Goal: Check status: Check status

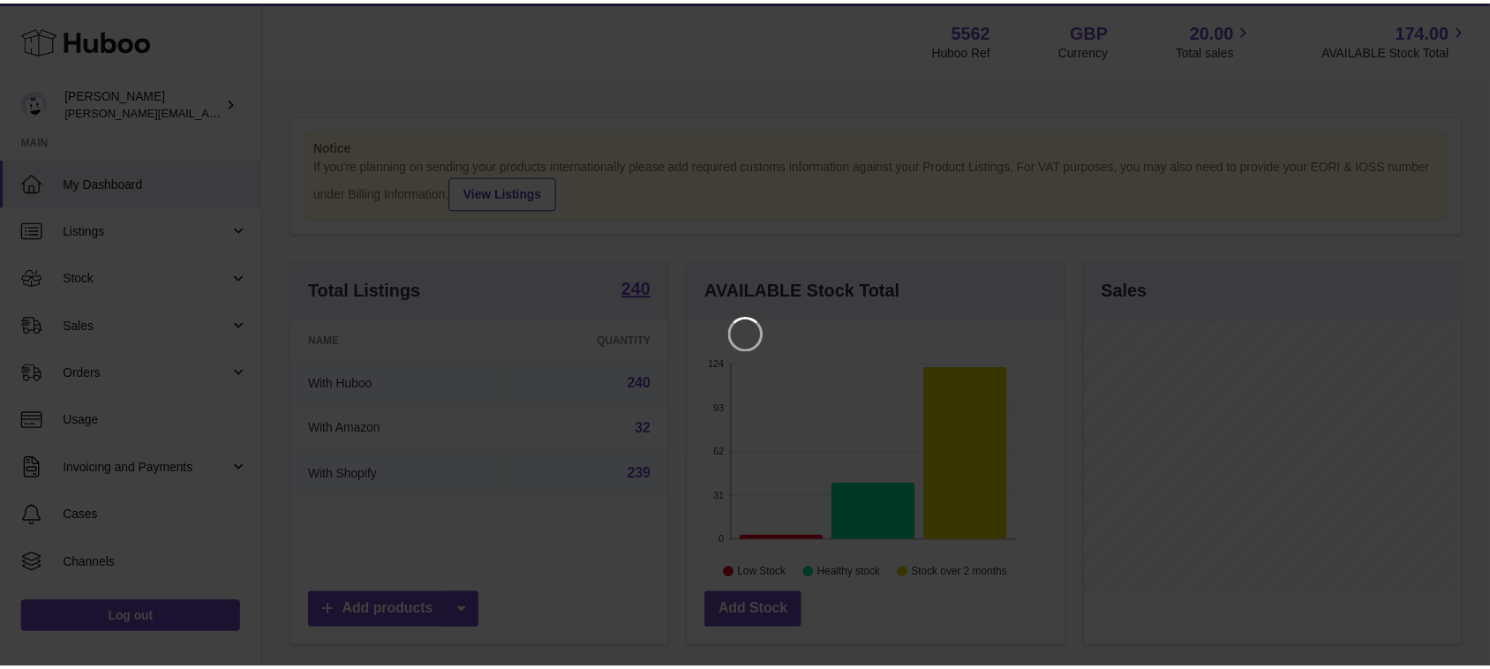
scroll to position [275, 381]
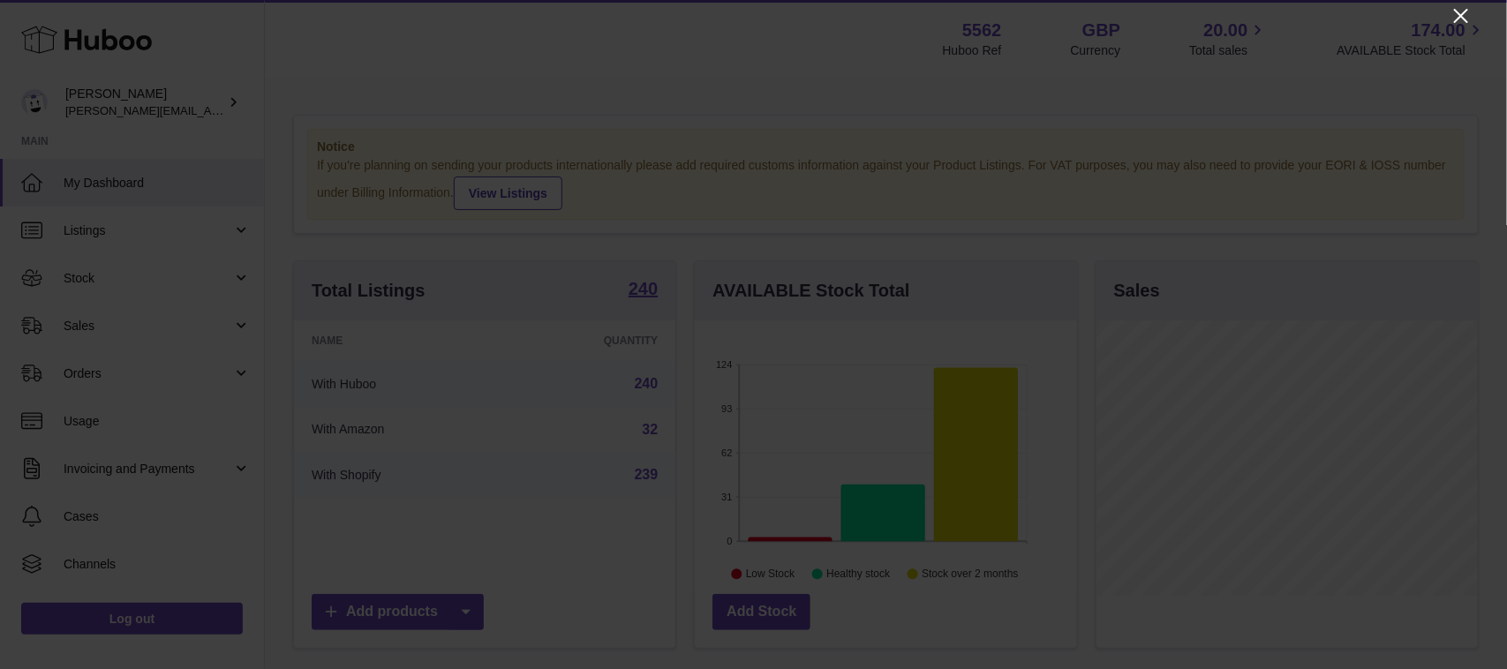
click at [1459, 9] on icon "Close" at bounding box center [1461, 15] width 21 height 21
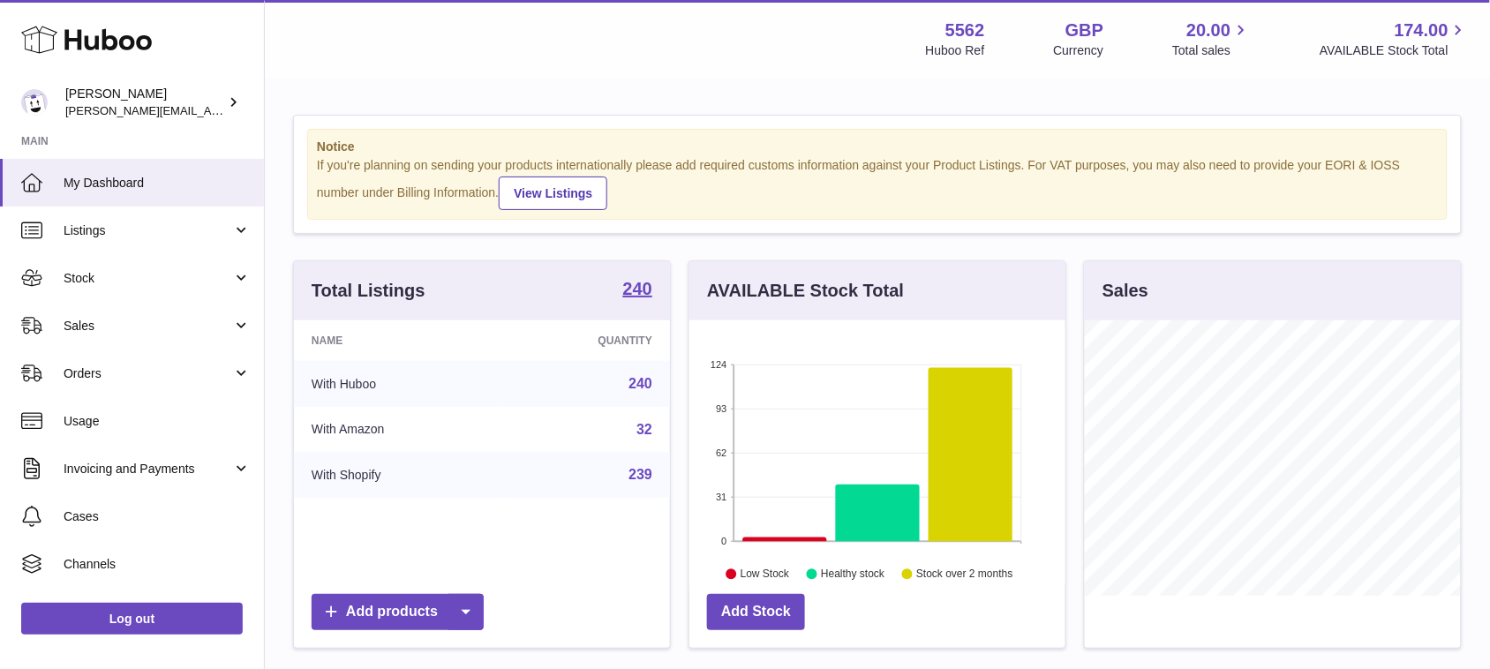
scroll to position [882594, 882493]
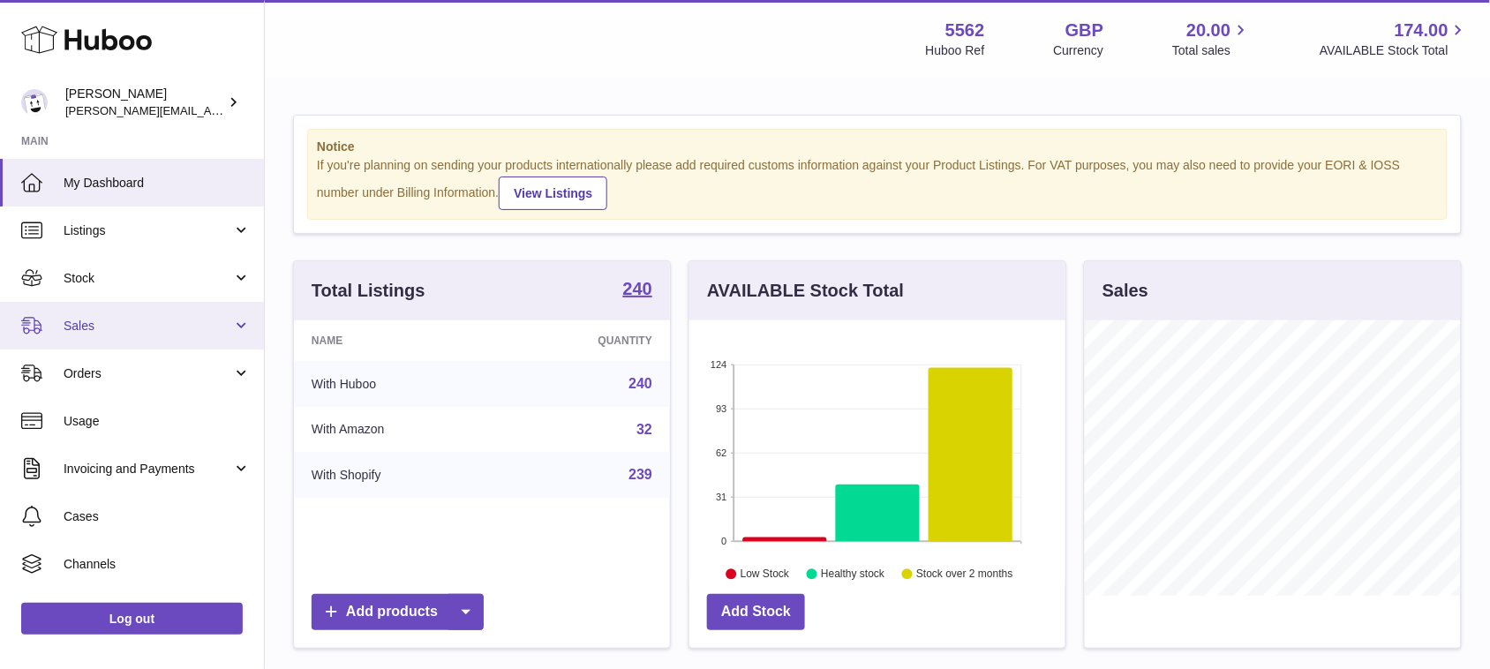
click at [102, 332] on span "Sales" at bounding box center [148, 326] width 169 height 17
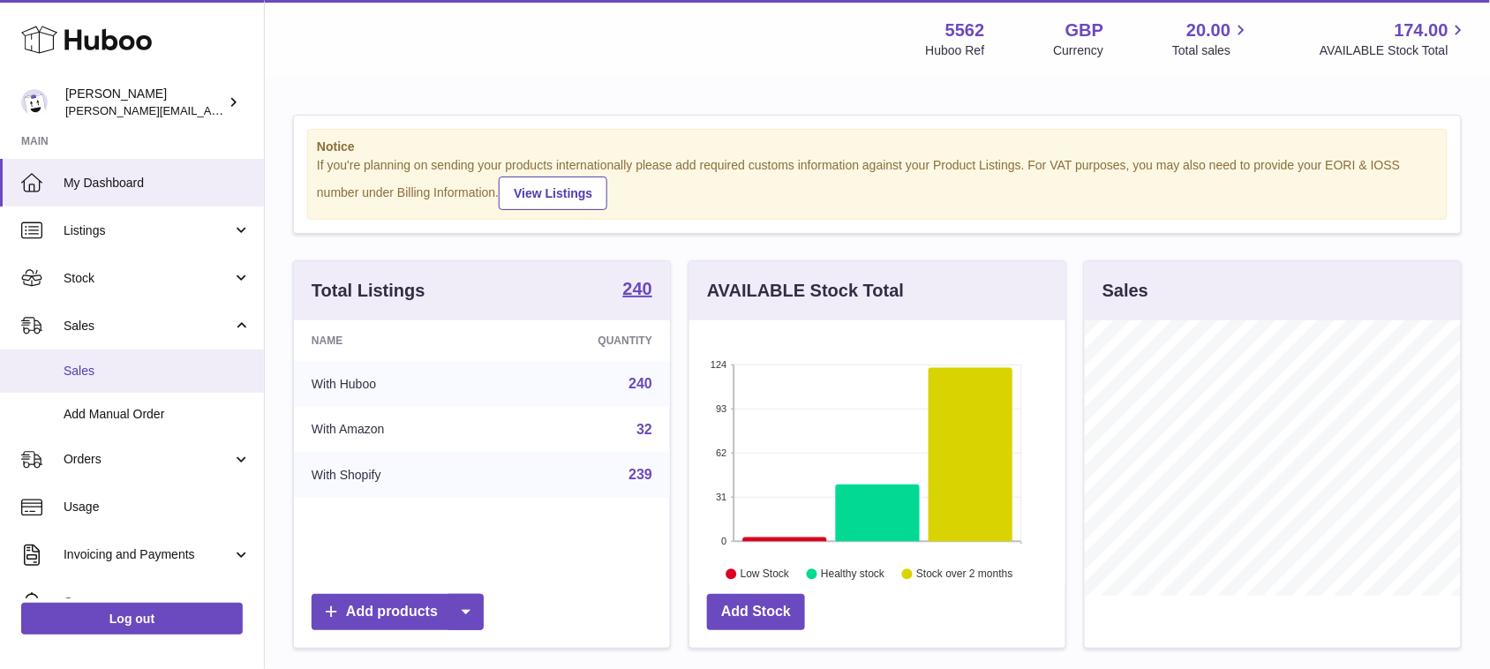
click at [93, 377] on span "Sales" at bounding box center [157, 371] width 187 height 17
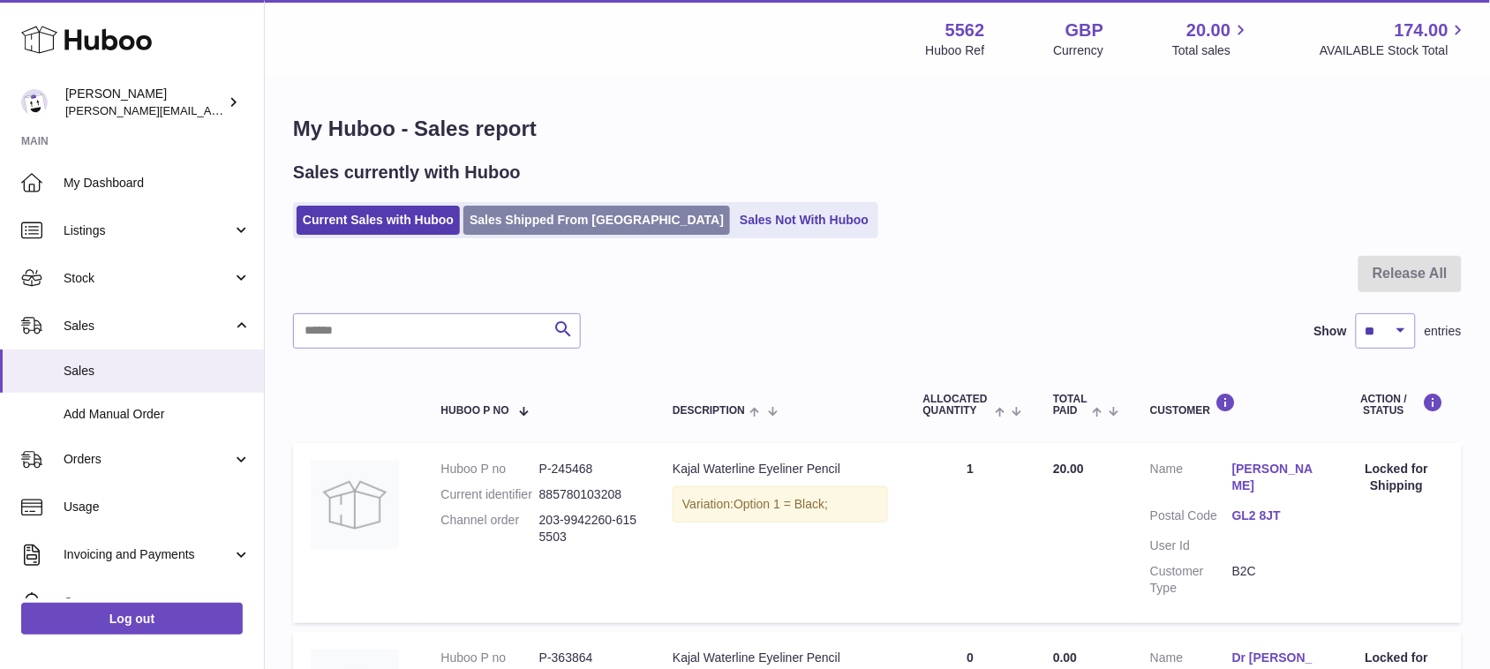
click at [518, 212] on link "Sales Shipped From [GEOGRAPHIC_DATA]" at bounding box center [597, 220] width 267 height 29
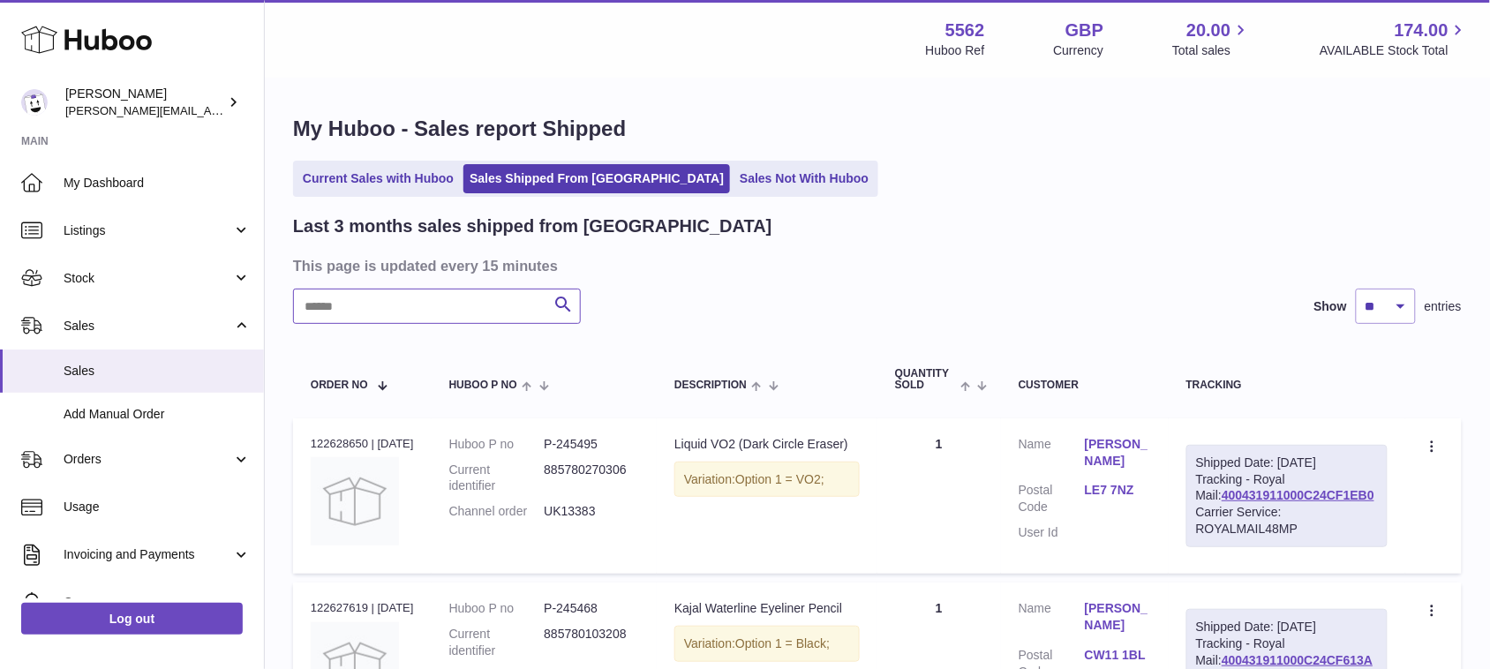
click at [455, 305] on input "text" at bounding box center [437, 306] width 288 height 35
paste input "********"
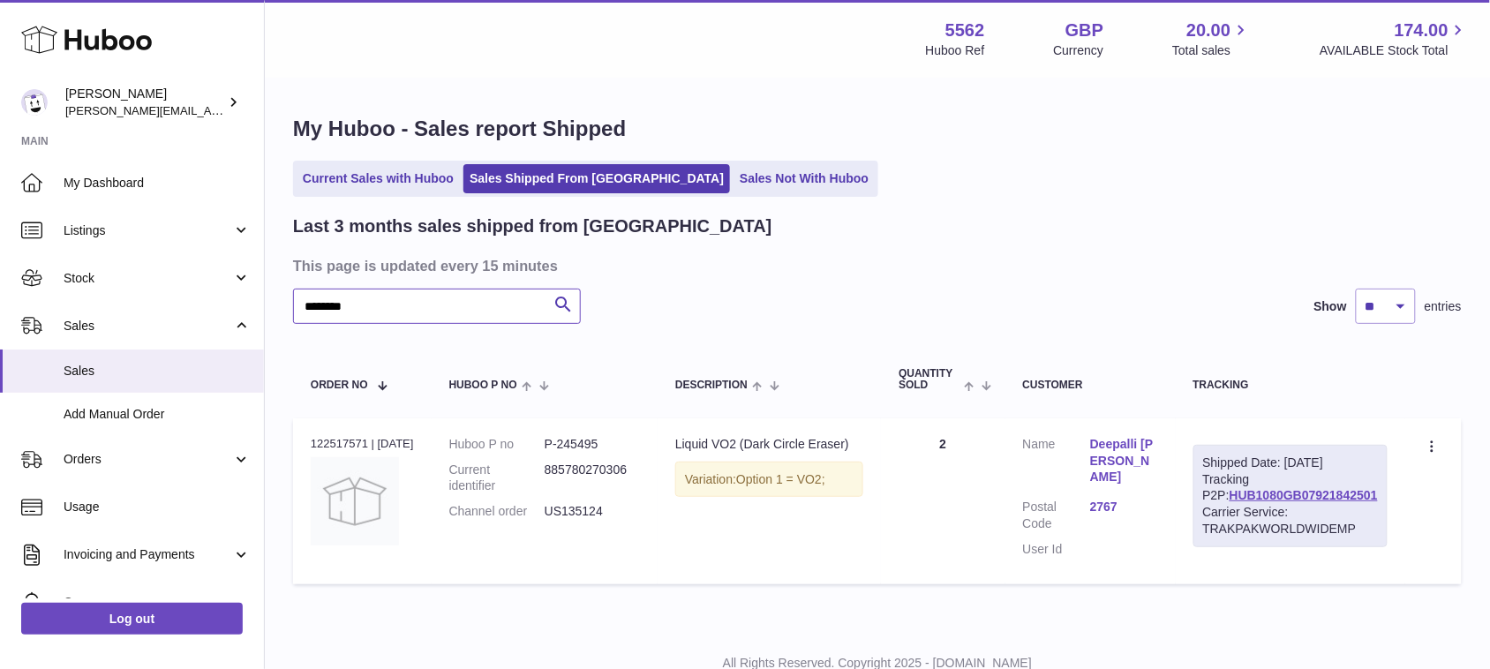
scroll to position [69, 0]
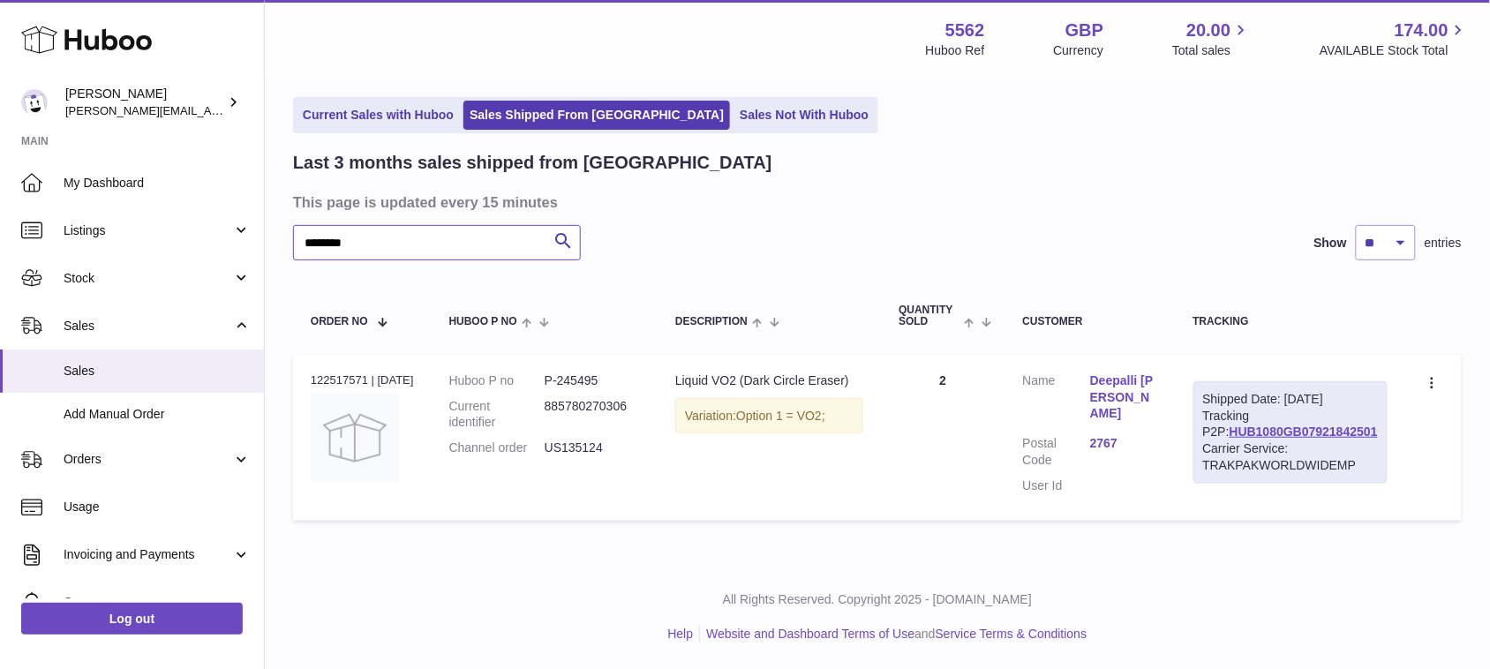
type input "********"
drag, startPoint x: 1389, startPoint y: 447, endPoint x: 1223, endPoint y: 437, distance: 166.3
click at [1223, 437] on td "Shipped Date: [DATE] Tracking P2P: HUB1080GB07921842501 Carrier Service: TRAKPA…" at bounding box center [1291, 438] width 230 height 166
copy link "HUB1080GB07921842501"
click at [1303, 439] on link "HUB1080GB07921842501" at bounding box center [1304, 432] width 148 height 14
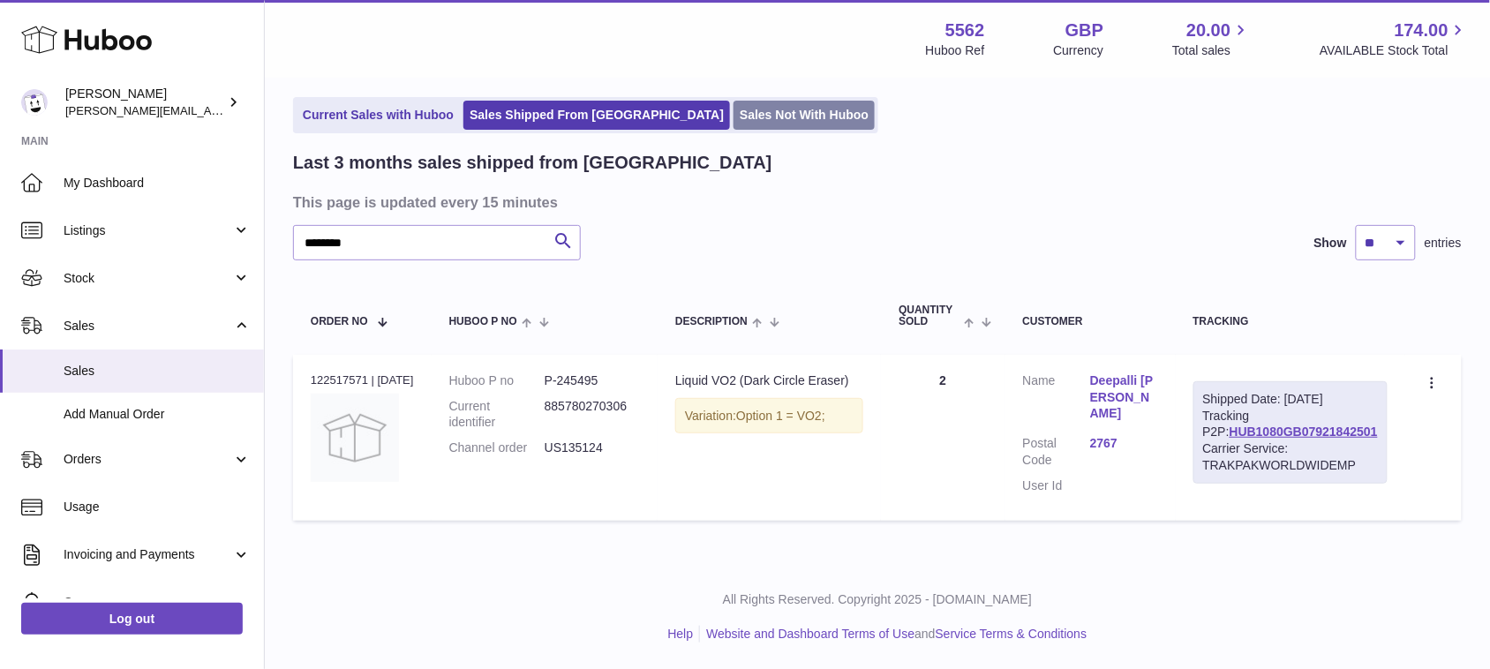
click at [734, 112] on link "Sales Not With Huboo" at bounding box center [804, 115] width 141 height 29
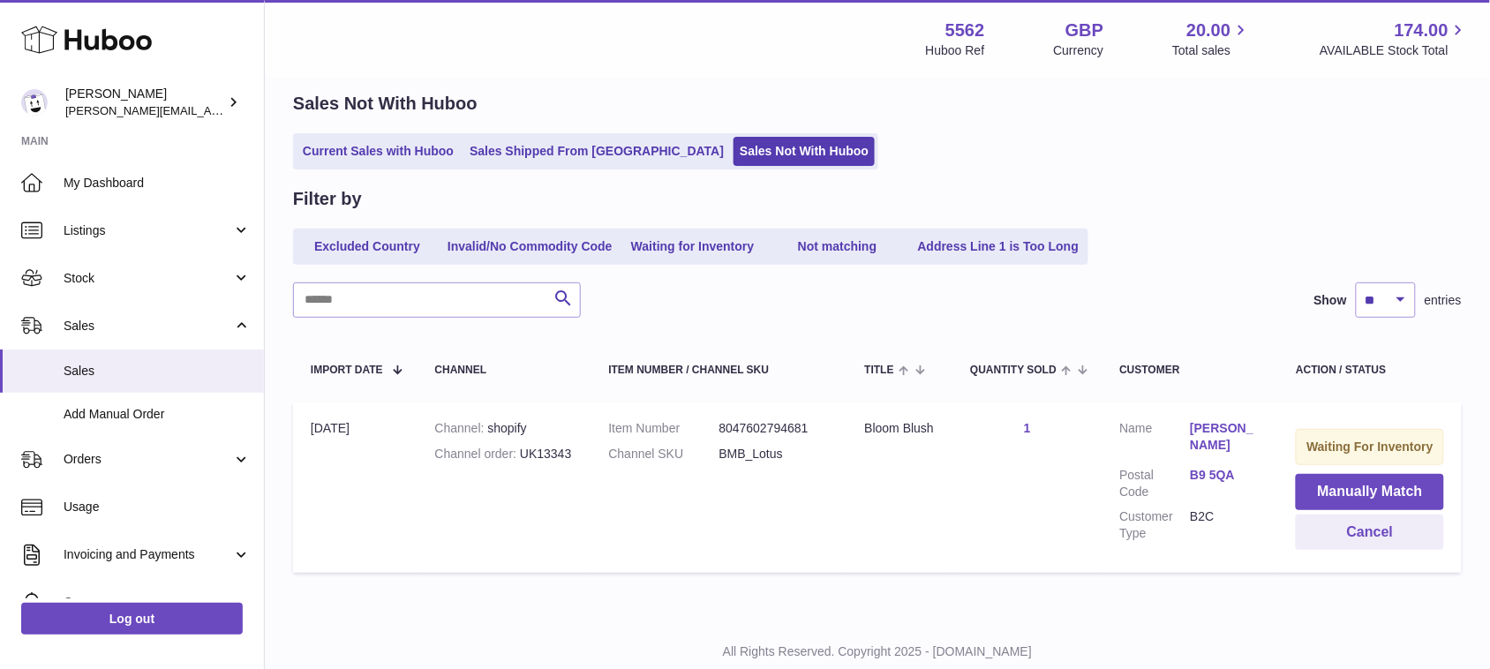
scroll to position [116, 0]
